Goal: Communication & Community: Answer question/provide support

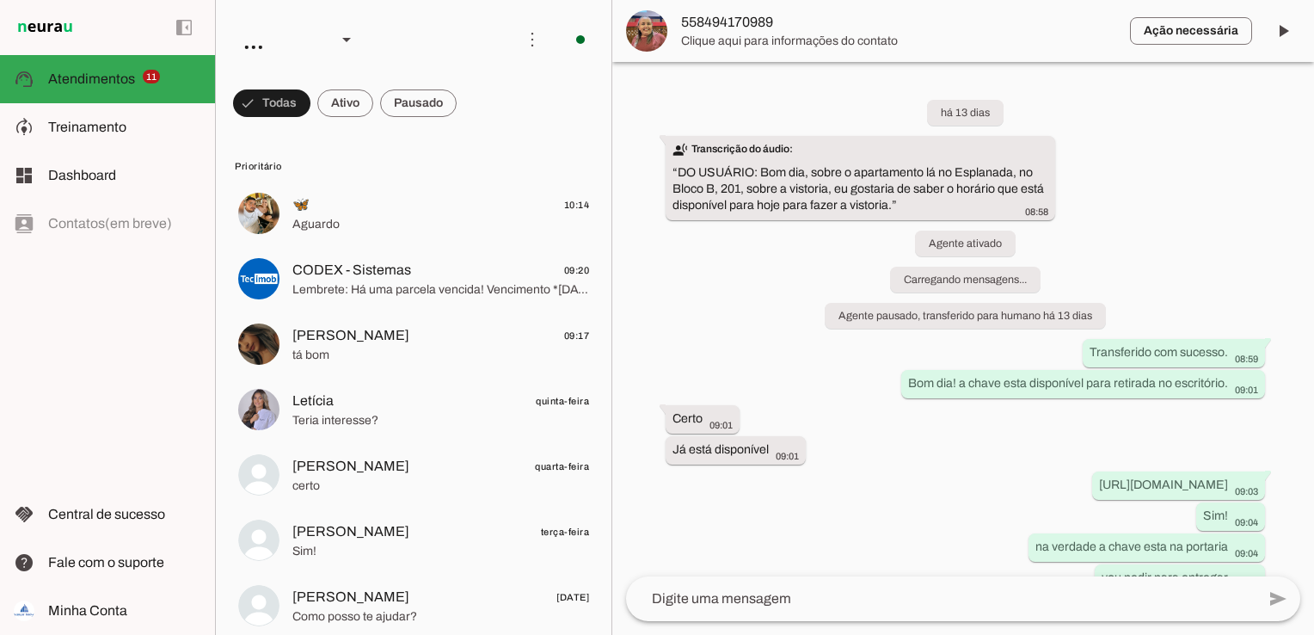
scroll to position [150, 0]
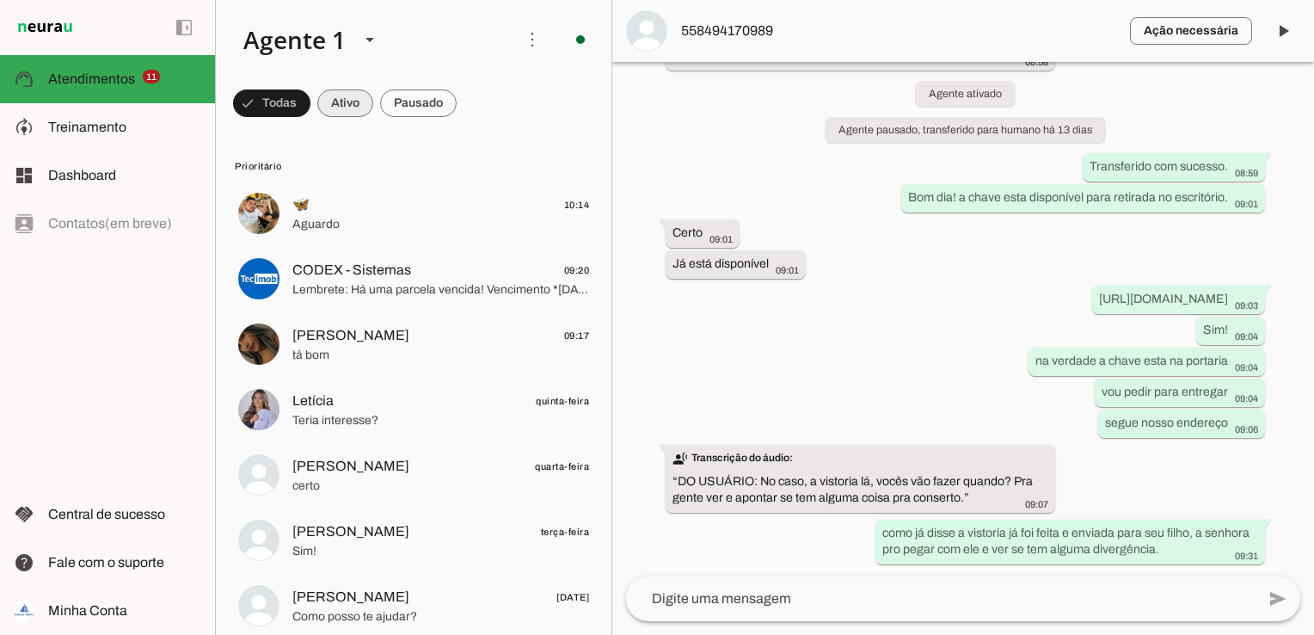
click at [311, 102] on span at bounding box center [271, 103] width 77 height 41
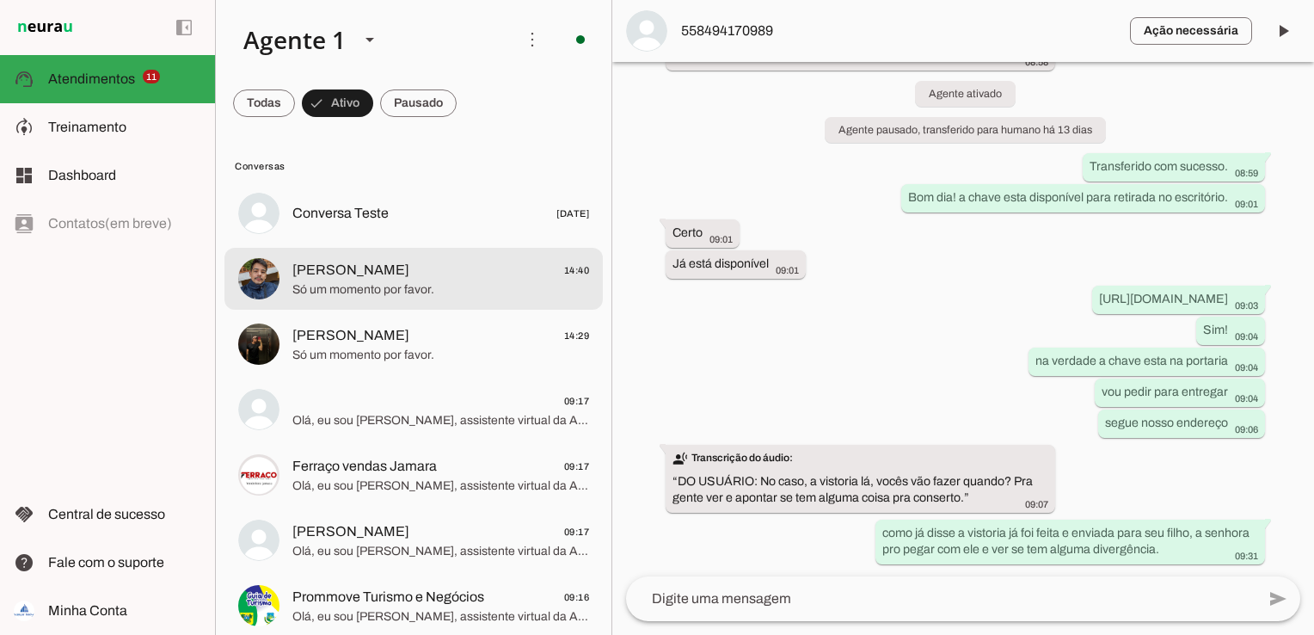
click at [447, 286] on span "Só um momento por favor." at bounding box center [440, 289] width 297 height 17
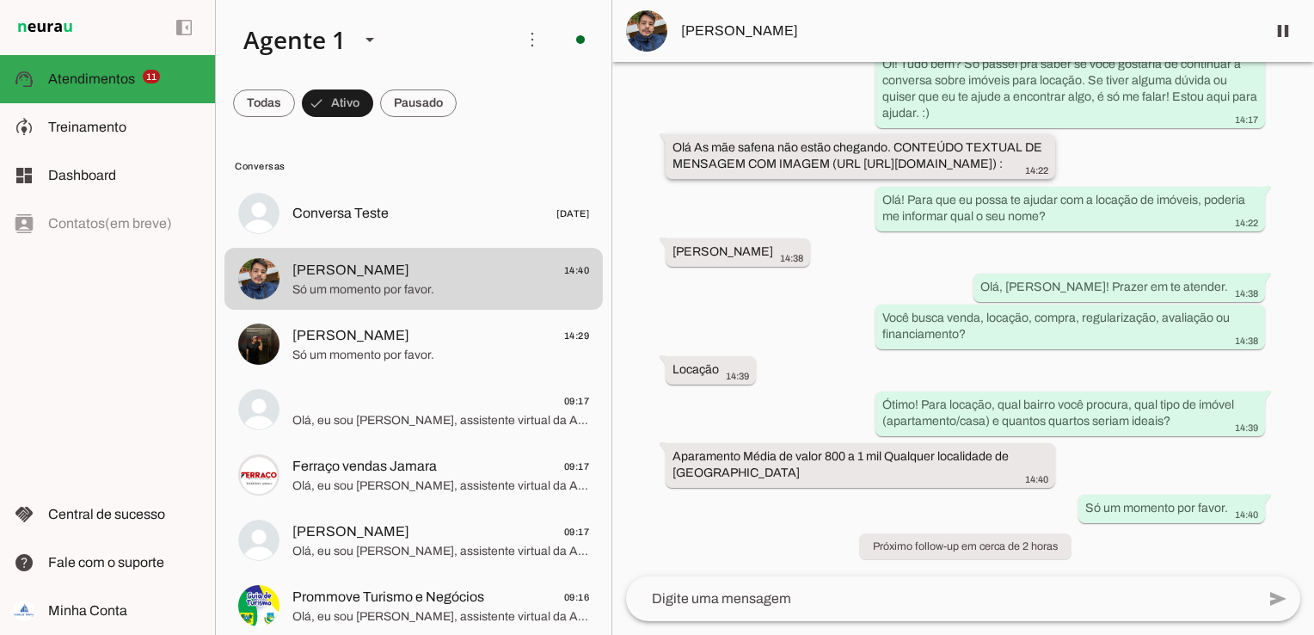
scroll to position [358, 0]
click at [738, 35] on span "[PERSON_NAME]" at bounding box center [966, 31] width 571 height 21
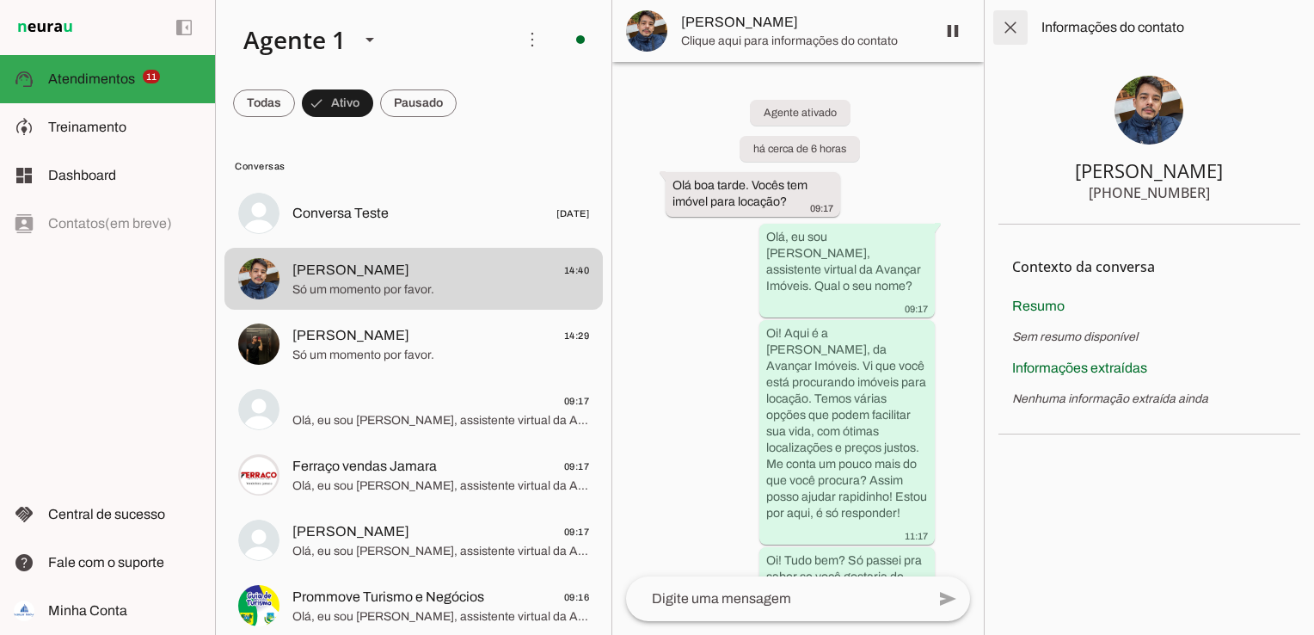
click at [1005, 25] on span at bounding box center [1010, 27] width 41 height 41
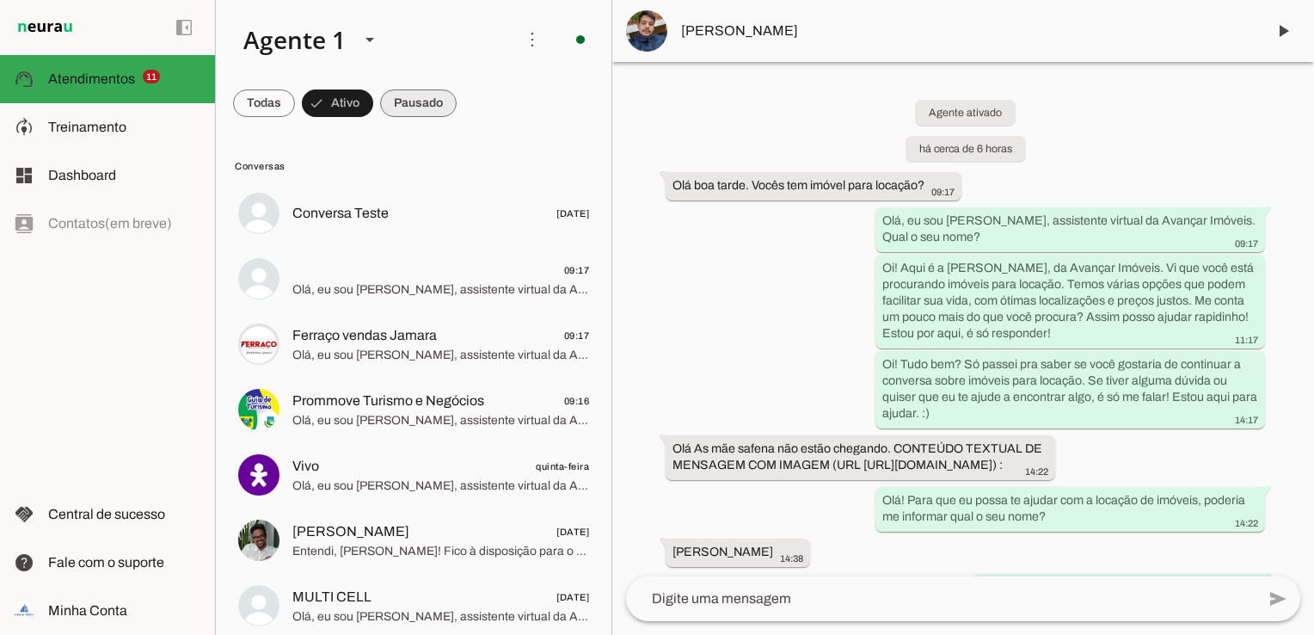
click at [295, 95] on span at bounding box center [264, 103] width 62 height 41
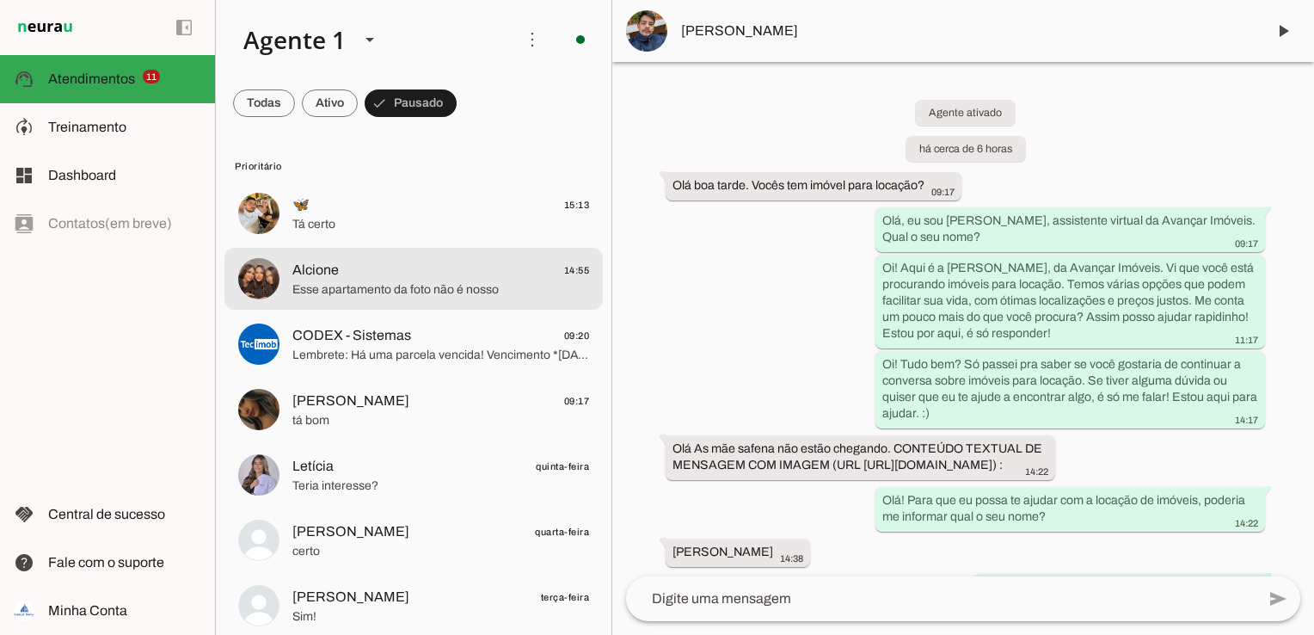
scroll to position [86, 0]
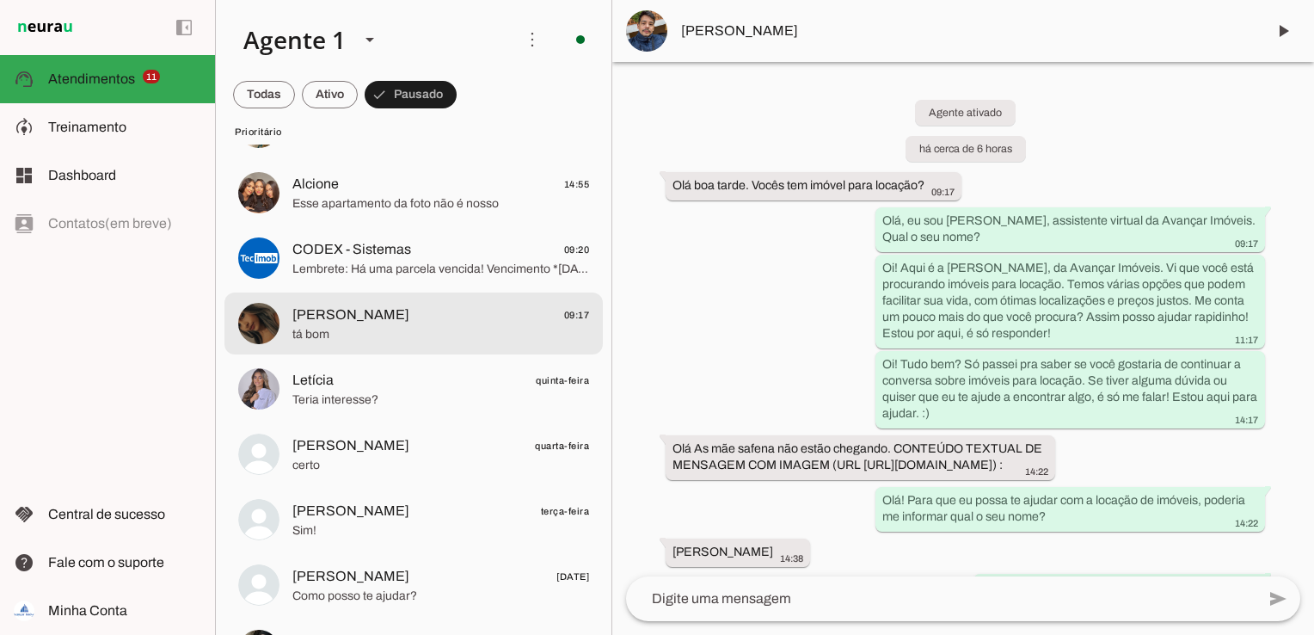
click at [491, 323] on span "[PERSON_NAME] 09:17" at bounding box center [440, 315] width 297 height 22
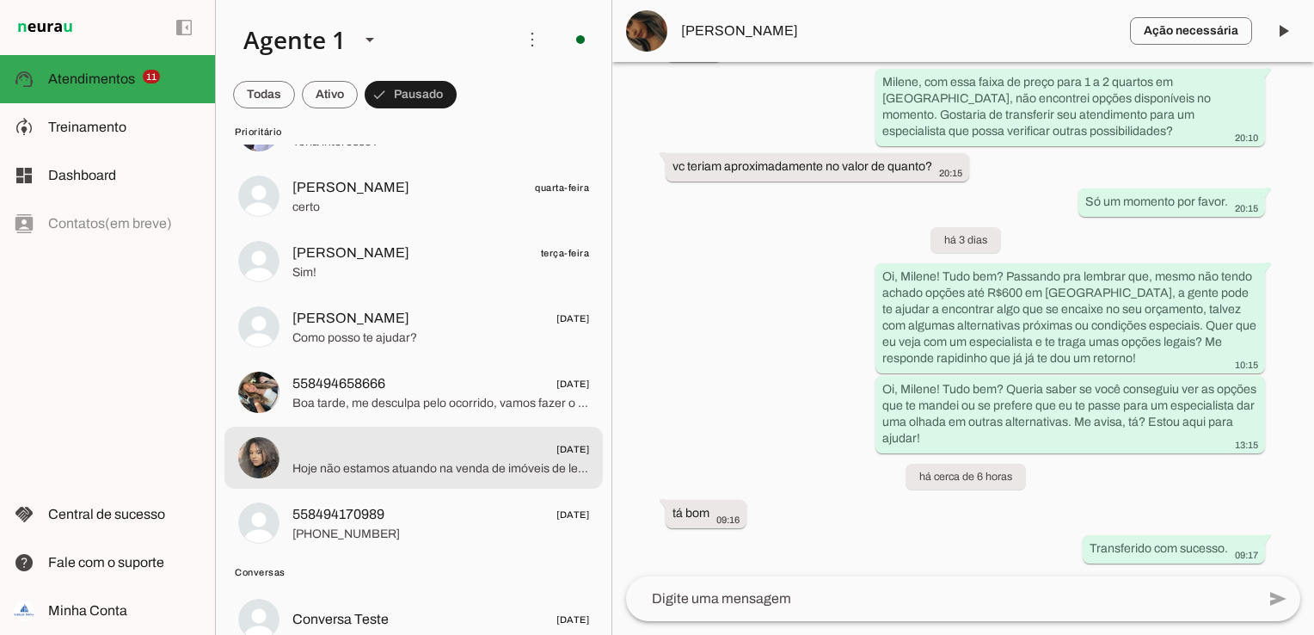
scroll to position [430, 0]
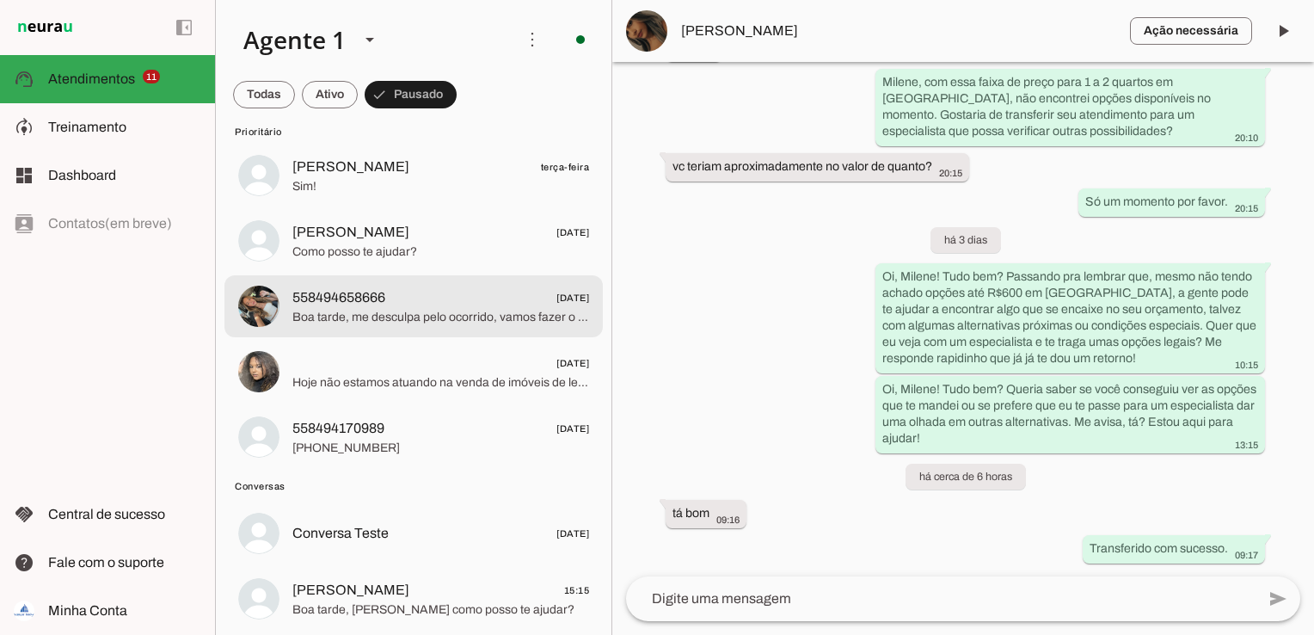
click at [502, 288] on span "558494658666 [DATE]" at bounding box center [440, 298] width 297 height 22
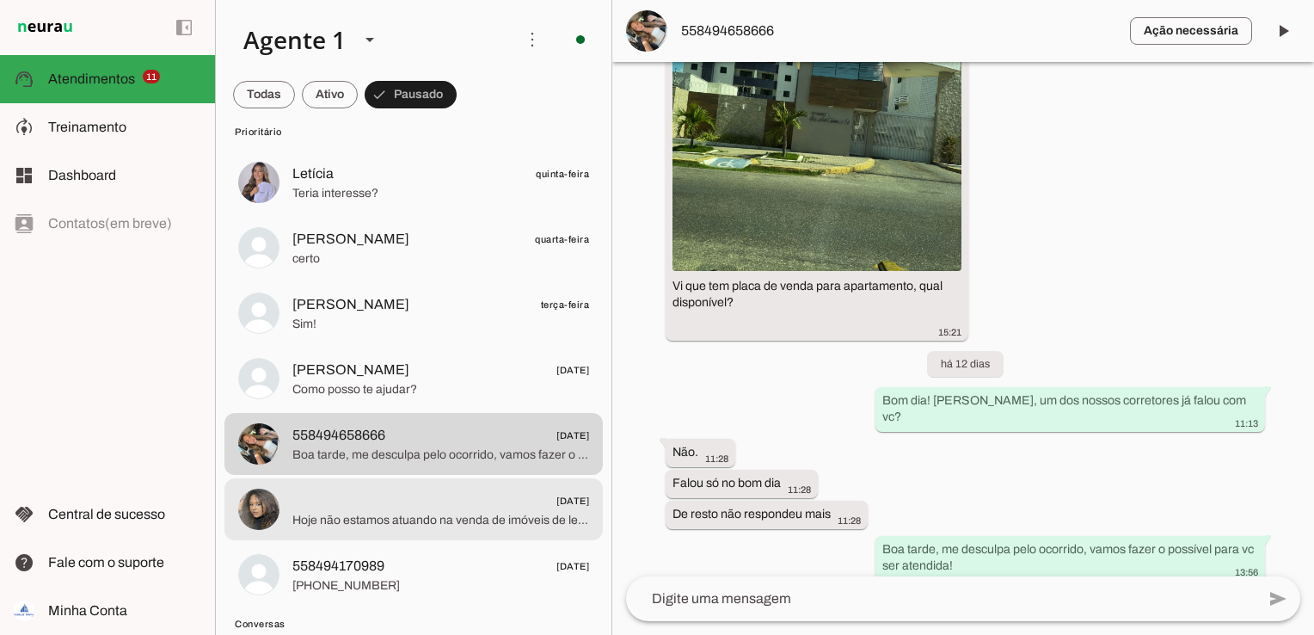
scroll to position [258, 0]
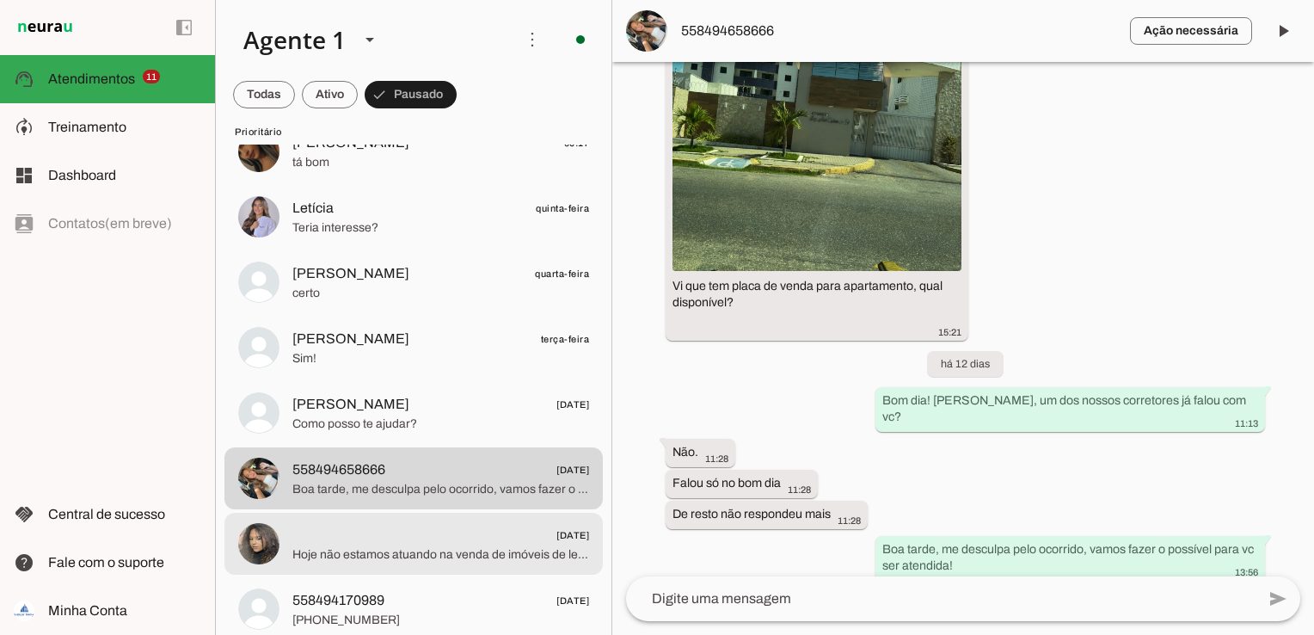
click at [478, 528] on span "[DATE]" at bounding box center [440, 536] width 297 height 22
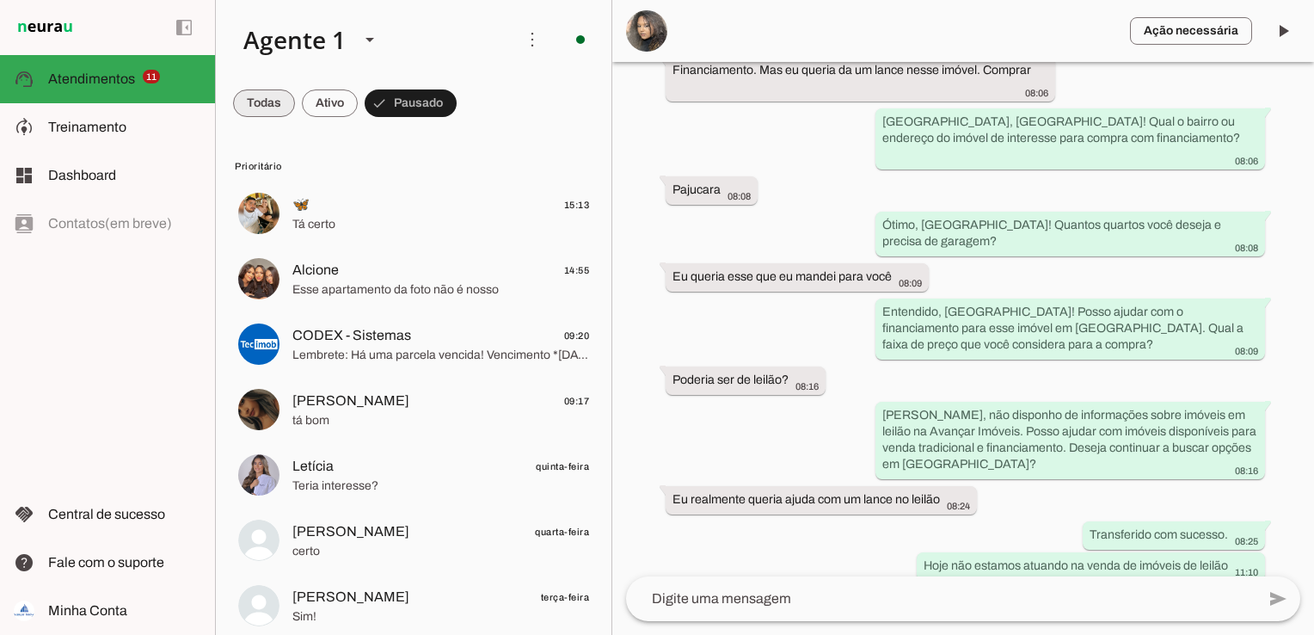
click at [258, 100] on span at bounding box center [264, 103] width 62 height 41
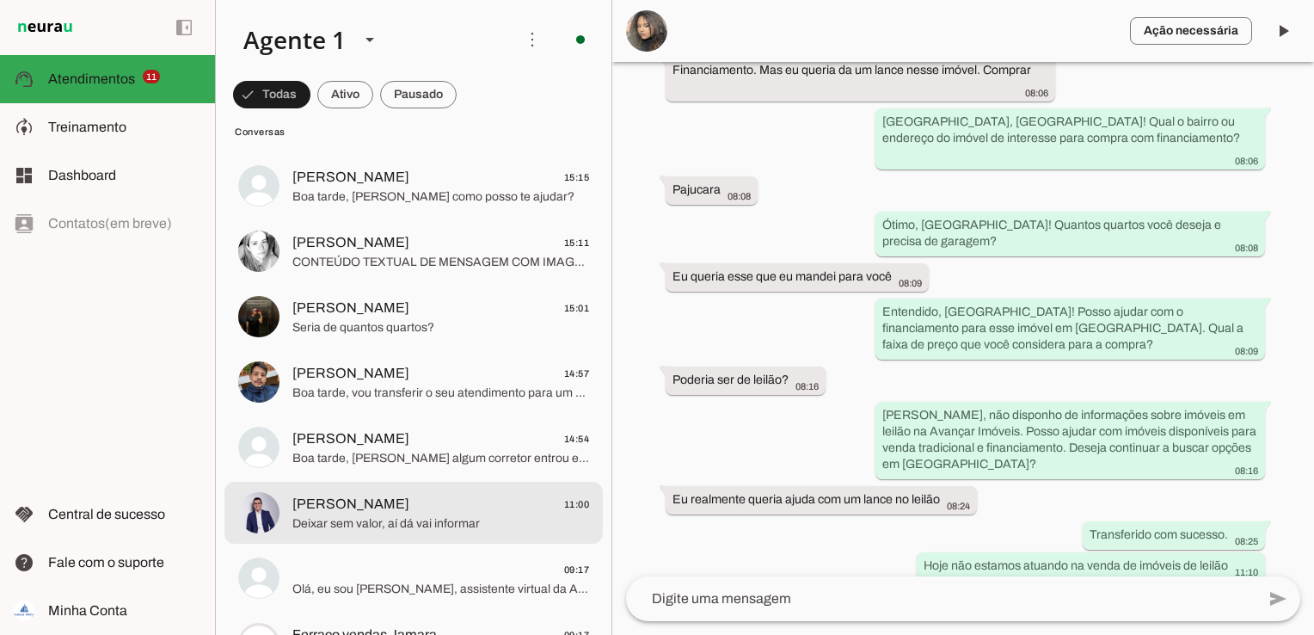
scroll to position [946, 0]
